Goal: Task Accomplishment & Management: Manage account settings

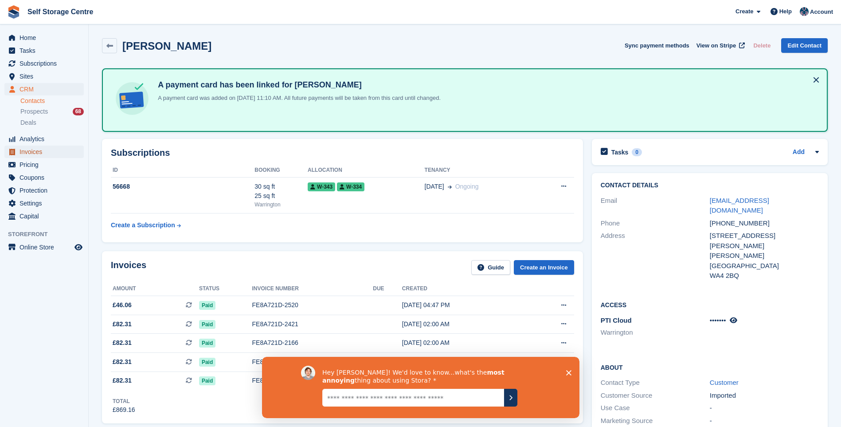
click at [37, 149] on span "Invoices" at bounding box center [46, 151] width 53 height 12
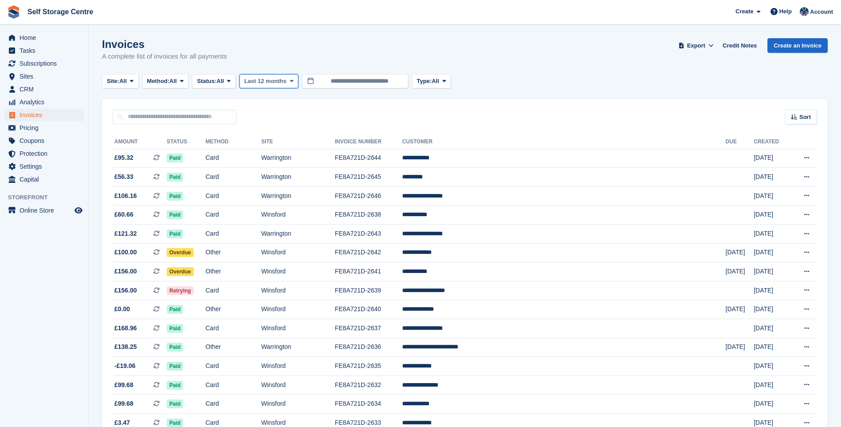
click at [259, 78] on span "Last 12 months" at bounding box center [265, 81] width 42 height 9
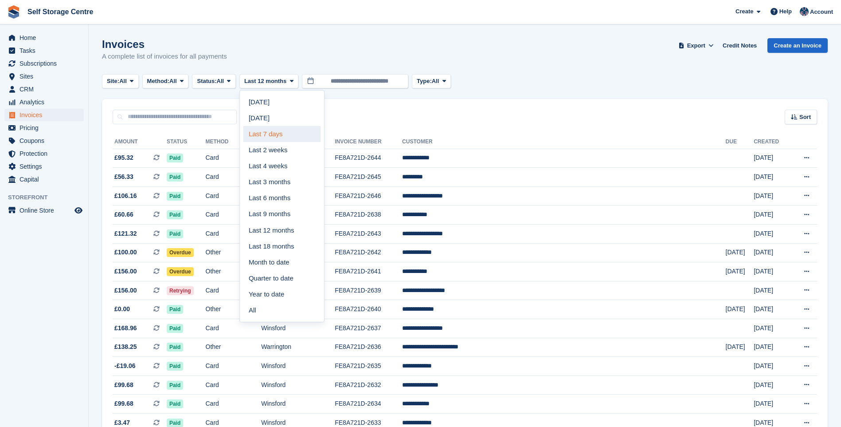
click at [287, 136] on link "Last 7 days" at bounding box center [281, 134] width 77 height 16
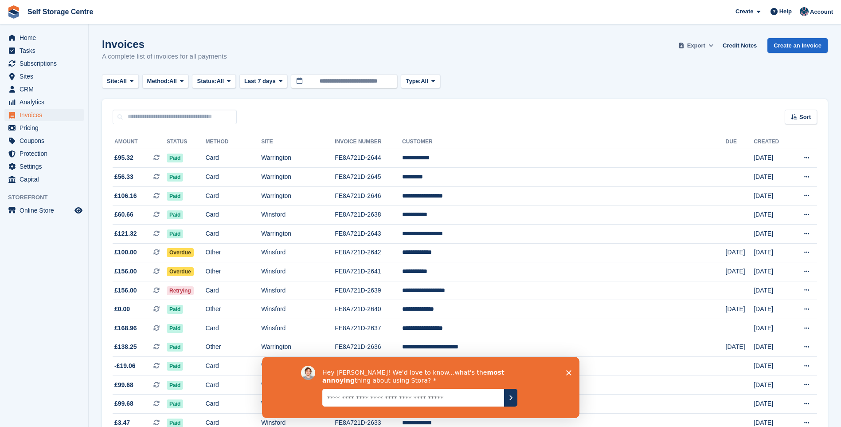
click at [703, 43] on span "Export" at bounding box center [696, 45] width 18 height 9
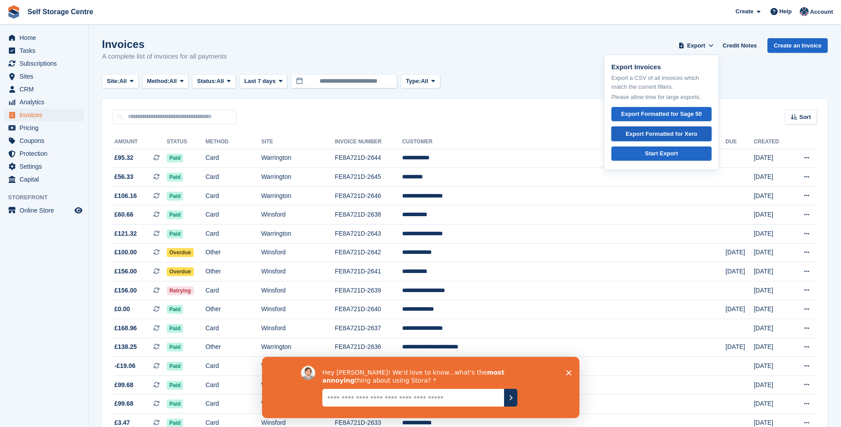
click at [676, 135] on div "Export Formatted for Xero" at bounding box center [662, 133] width 72 height 9
click at [36, 35] on span "Home" at bounding box center [46, 37] width 53 height 12
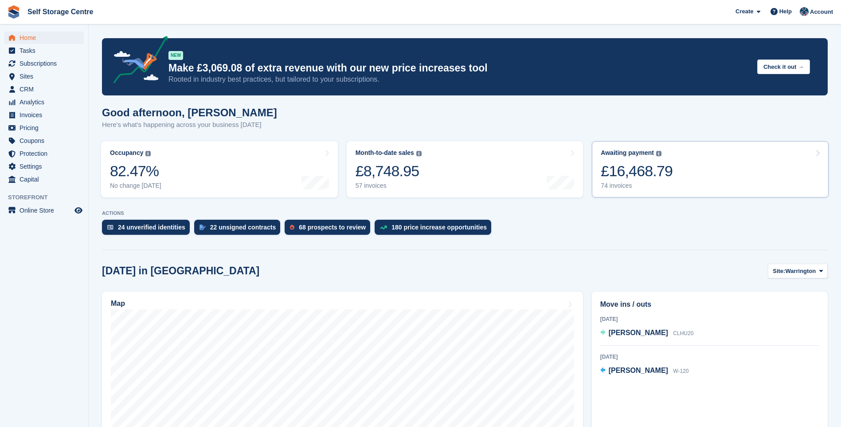
click at [647, 171] on div "£16,468.79" at bounding box center [637, 171] width 72 height 18
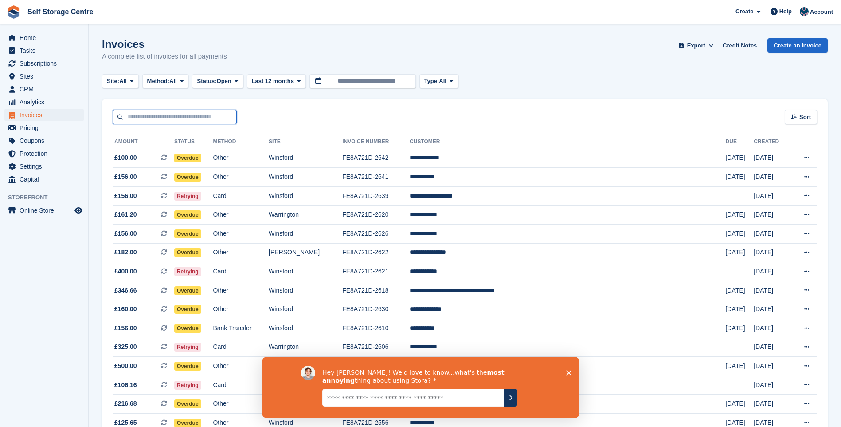
click at [167, 120] on input "text" at bounding box center [175, 117] width 124 height 15
type input "*****"
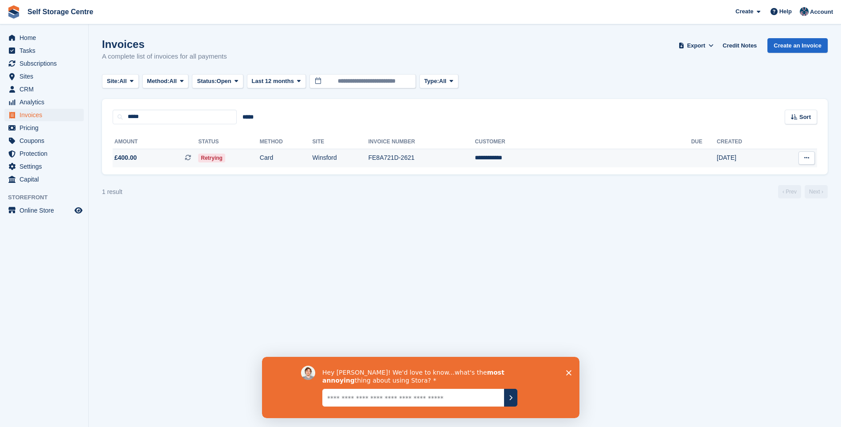
click at [305, 157] on td "Card" at bounding box center [286, 158] width 53 height 19
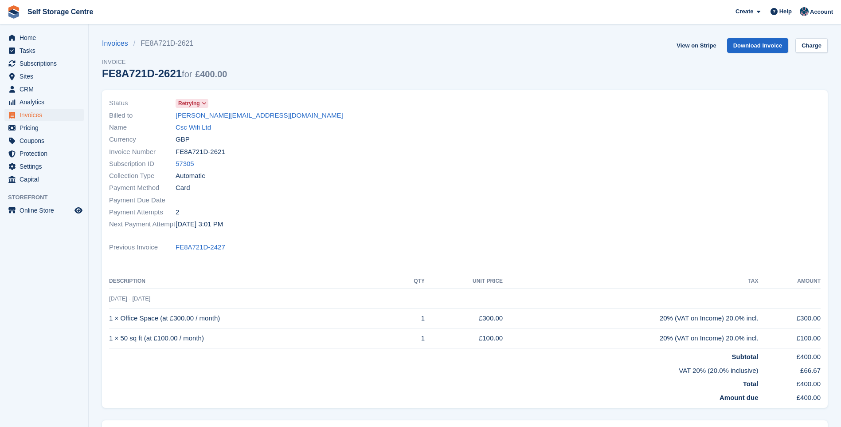
click at [201, 105] on span at bounding box center [204, 103] width 7 height 7
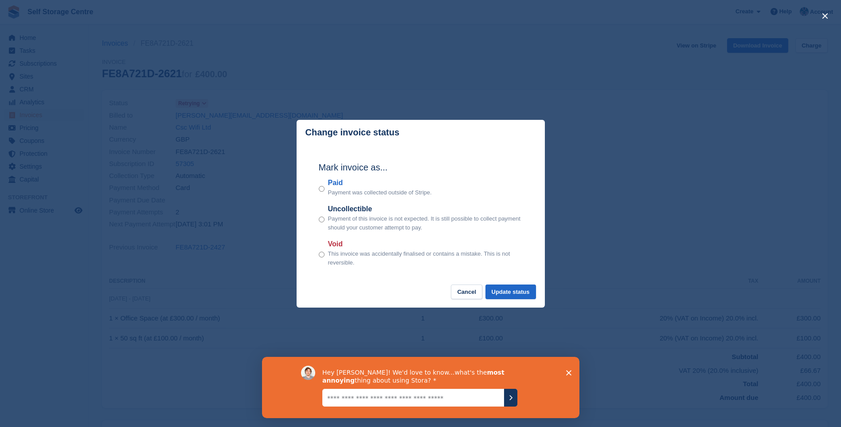
click at [317, 186] on div "Mark invoice as... Paid Payment was collected outside of Stripe. Uncollectible …" at bounding box center [421, 215] width 222 height 140
click at [502, 291] on button "Update status" at bounding box center [511, 291] width 51 height 15
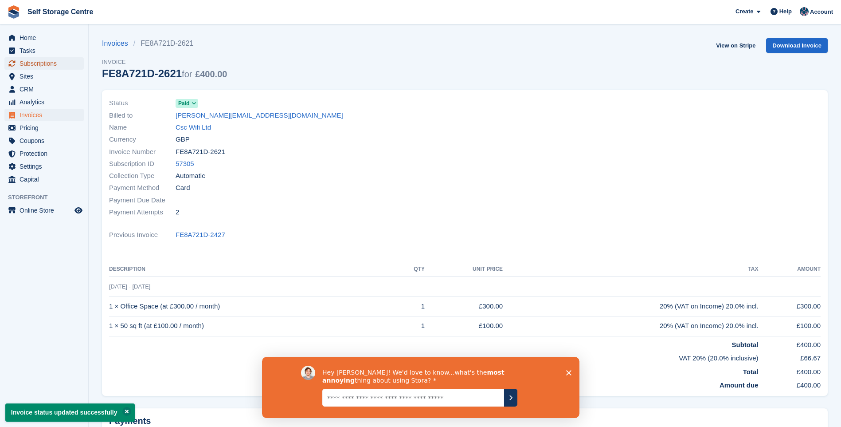
click at [40, 65] on span "Subscriptions" at bounding box center [46, 63] width 53 height 12
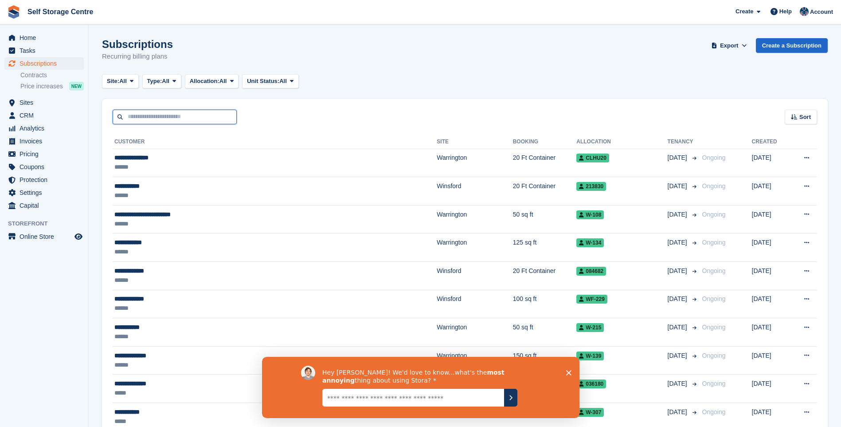
click at [124, 119] on input "text" at bounding box center [175, 117] width 124 height 15
type input "********"
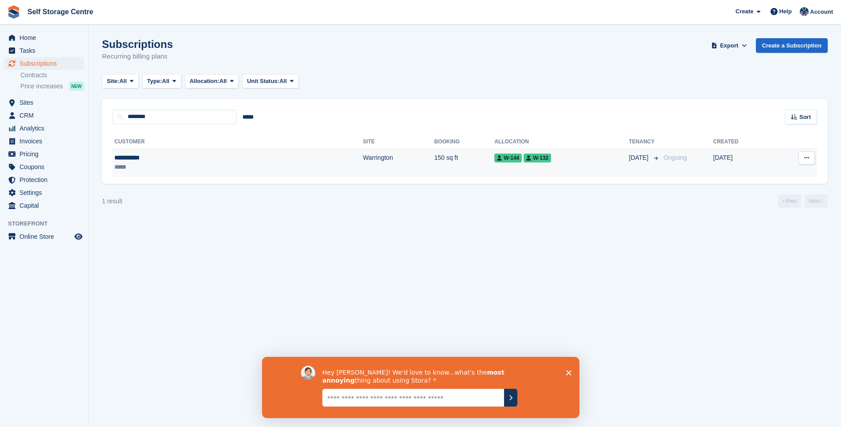
click at [147, 157] on div "**********" at bounding box center [166, 157] width 104 height 9
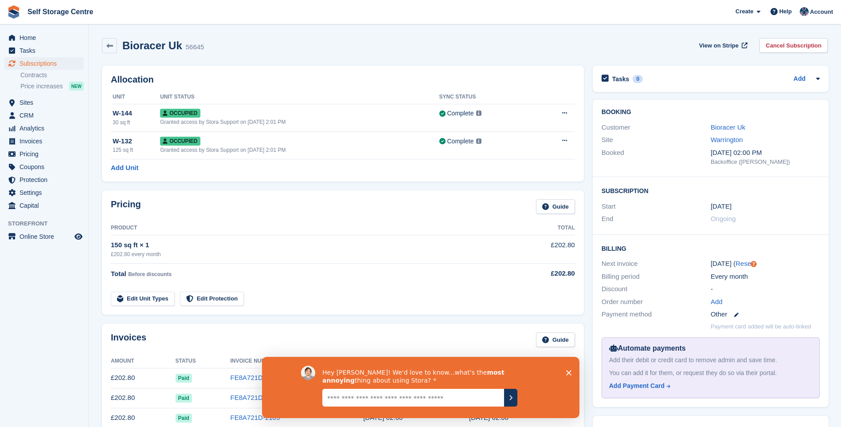
scroll to position [44, 0]
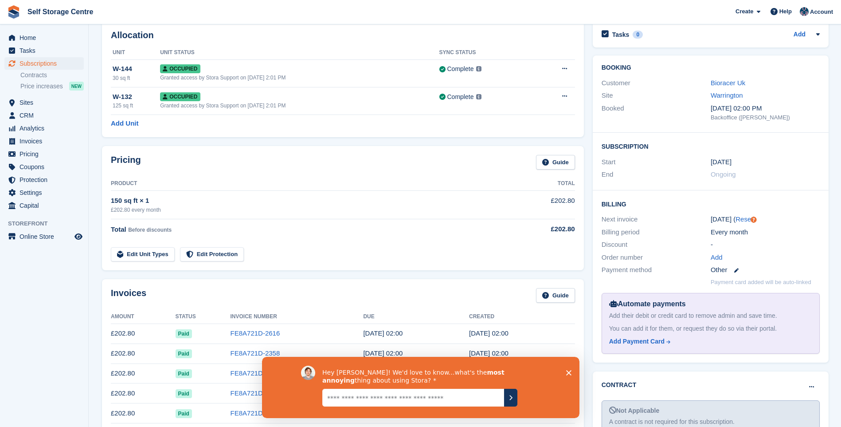
click at [568, 370] on icon "Close survey" at bounding box center [568, 371] width 5 height 5
